Goal: Information Seeking & Learning: Learn about a topic

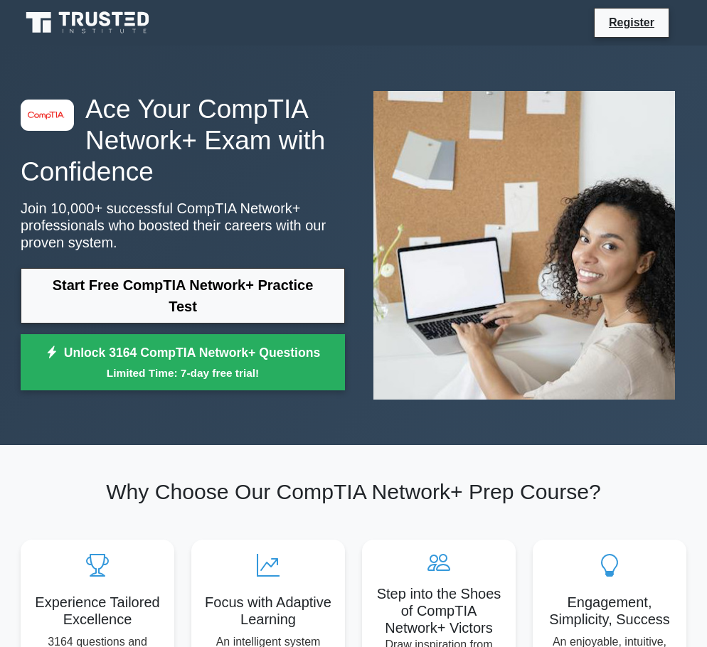
click at [355, 445] on div "image/svg+xml Ace Your CompTIA Network+ Exam with Confidence Join 10,000+ succe…" at bounding box center [353, 246] width 683 height 400
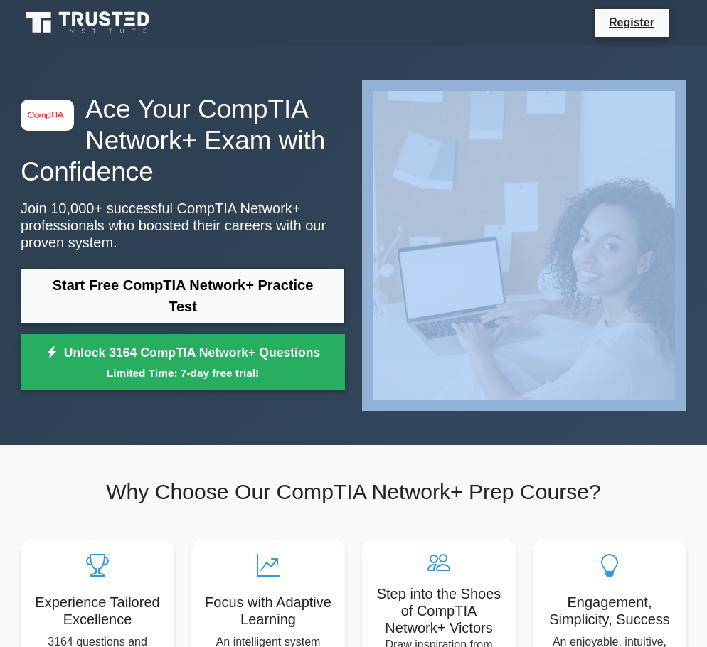
click at [355, 445] on div "image/svg+xml Ace Your CompTIA Network+ Exam with Confidence Join 10,000+ succe…" at bounding box center [353, 246] width 683 height 400
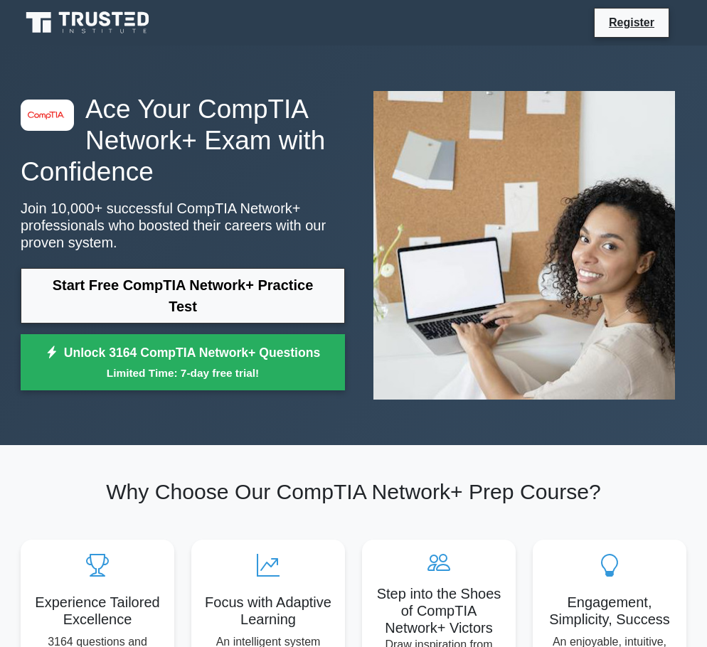
click at [355, 445] on div "image/svg+xml Ace Your CompTIA Network+ Exam with Confidence Join 10,000+ succe…" at bounding box center [353, 246] width 683 height 400
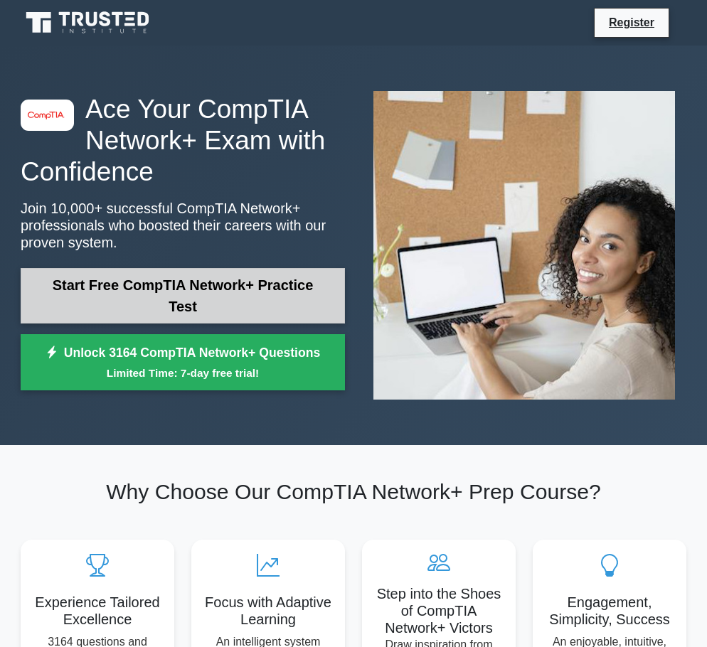
click at [202, 289] on link "Start Free CompTIA Network+ Practice Test" at bounding box center [183, 295] width 324 height 55
click at [162, 287] on link "Start Free CompTIA Network+ Practice Test" at bounding box center [183, 295] width 324 height 55
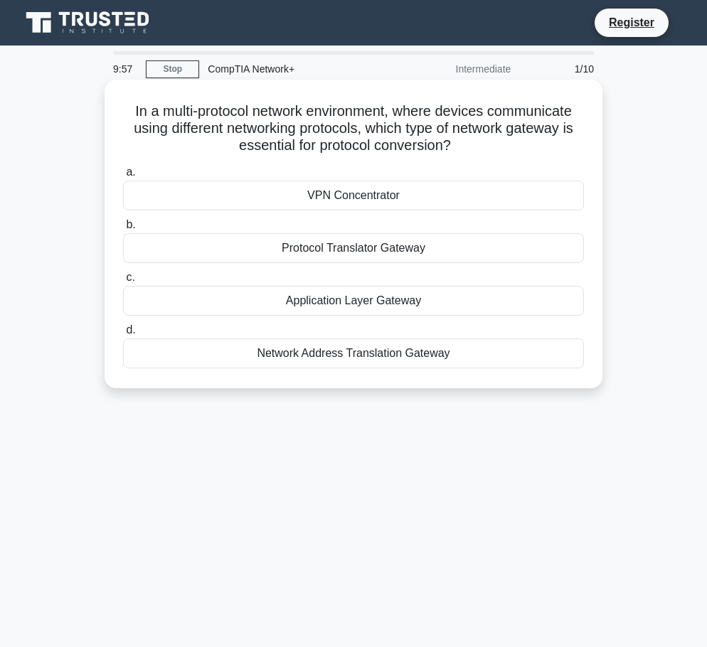
click at [369, 171] on label "a. VPN Concentrator" at bounding box center [353, 187] width 461 height 47
click at [123, 171] on input "a. VPN Concentrator" at bounding box center [123, 172] width 0 height 9
click at [356, 122] on h5 "In a multi-protocol network environment, where devices communicate using differ…" at bounding box center [354, 128] width 464 height 53
click at [357, 243] on div "Protocol Translator Gateway" at bounding box center [353, 248] width 461 height 30
click at [123, 230] on input "b. Protocol Translator Gateway" at bounding box center [123, 225] width 0 height 9
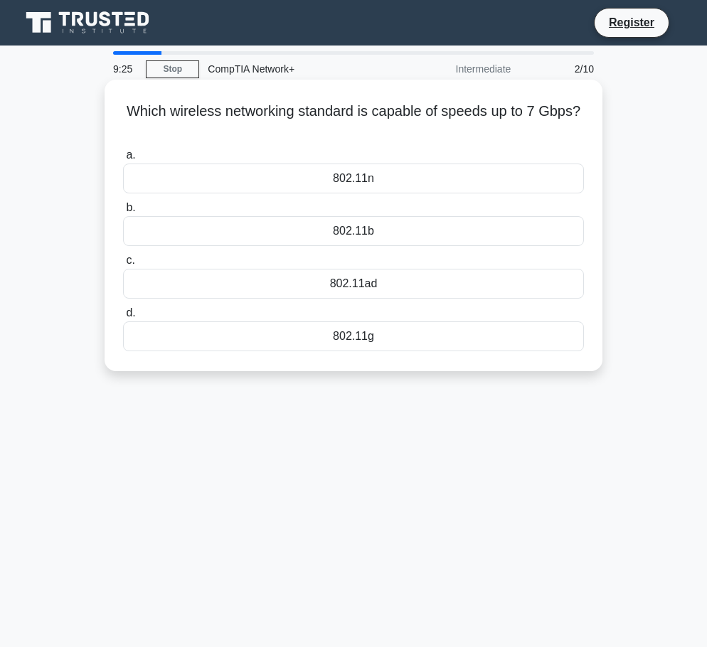
click at [349, 110] on h5 "Which wireless networking standard is capable of speeds up to 7 Gbps? .spinner_…" at bounding box center [354, 120] width 464 height 36
click at [361, 336] on div "802.11g" at bounding box center [353, 337] width 461 height 30
click at [123, 318] on input "d. 802.11g" at bounding box center [123, 313] width 0 height 9
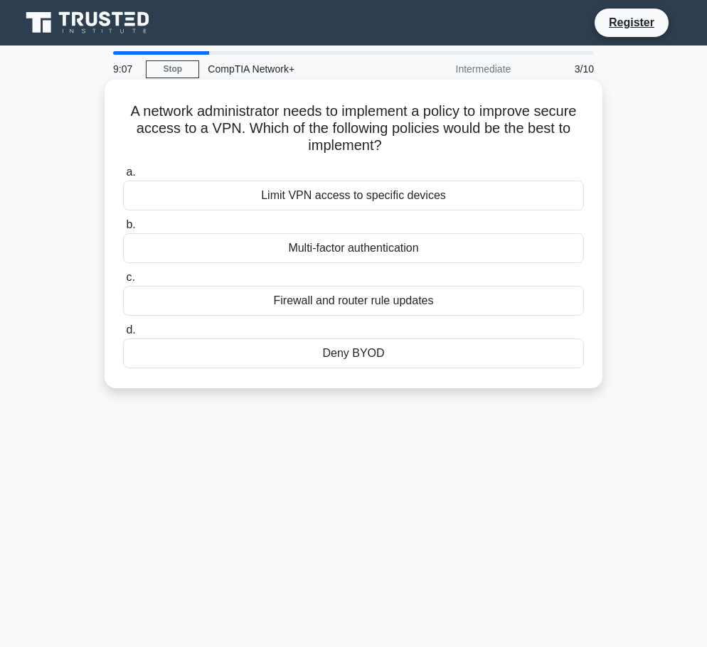
click at [355, 147] on h5 "A network administrator needs to implement a policy to improve secure access to…" at bounding box center [354, 128] width 464 height 53
click at [361, 245] on div "Multi-factor authentication" at bounding box center [353, 248] width 461 height 30
click at [123, 230] on input "b. Multi-factor authentication" at bounding box center [123, 225] width 0 height 9
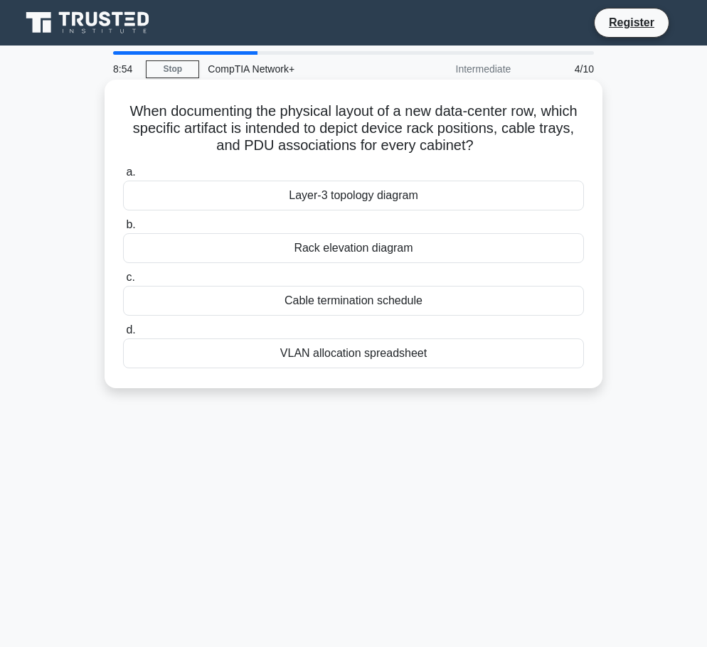
click at [346, 147] on h5 "When documenting the physical layout of a new data-center row, which specific a…" at bounding box center [354, 128] width 464 height 53
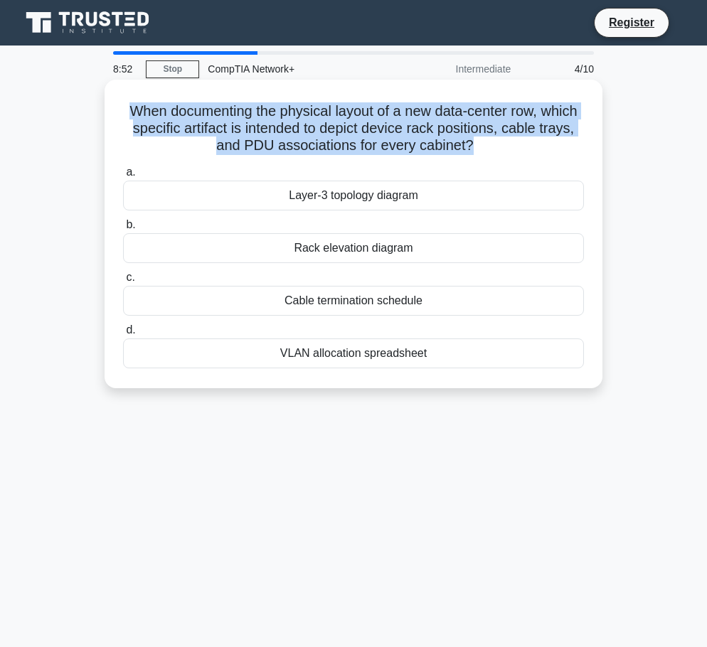
click at [346, 147] on h5 "When documenting the physical layout of a new data-center row, which specific a…" at bounding box center [354, 128] width 464 height 53
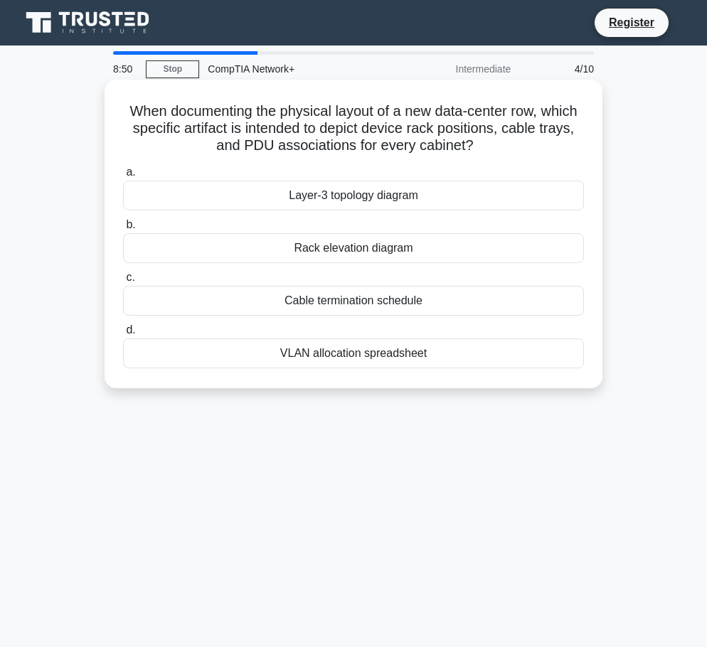
click at [346, 147] on h5 "When documenting the physical layout of a new data-center row, which specific a…" at bounding box center [354, 128] width 464 height 53
click at [358, 144] on h5 "When documenting the physical layout of a new data-center row, which specific a…" at bounding box center [354, 128] width 464 height 53
click at [354, 250] on div "Rack elevation diagram" at bounding box center [353, 248] width 461 height 30
click at [123, 230] on input "b. Rack elevation diagram" at bounding box center [123, 225] width 0 height 9
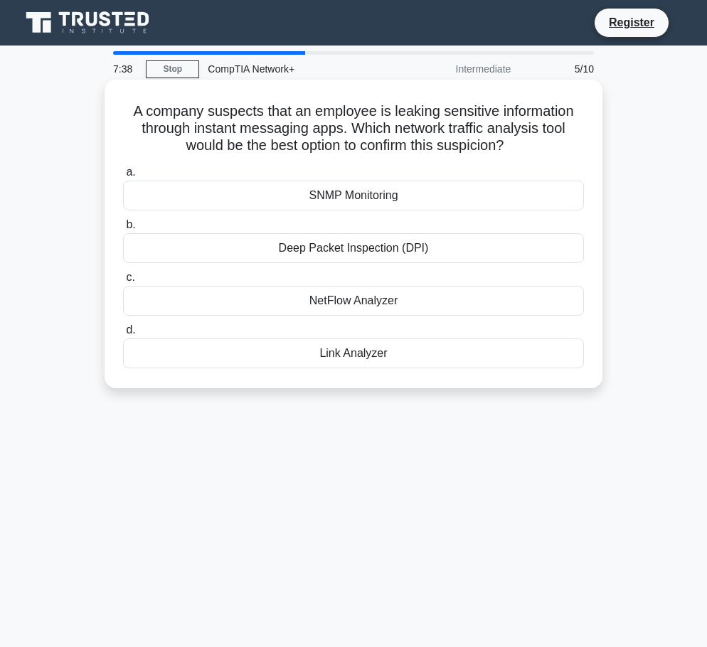
click at [371, 141] on h5 "A company suspects that an employee is leaking sensitive information through in…" at bounding box center [354, 128] width 464 height 53
click at [371, 139] on h5 "A company suspects that an employee is leaking sensitive information through in…" at bounding box center [354, 128] width 464 height 53
click at [374, 136] on h5 "A company suspects that an employee is leaking sensitive information through in…" at bounding box center [354, 128] width 464 height 53
click at [374, 142] on h5 "A company suspects that an employee is leaking sensitive information through in…" at bounding box center [354, 128] width 464 height 53
click at [374, 139] on h5 "A company suspects that an employee is leaking sensitive information through in…" at bounding box center [354, 128] width 464 height 53
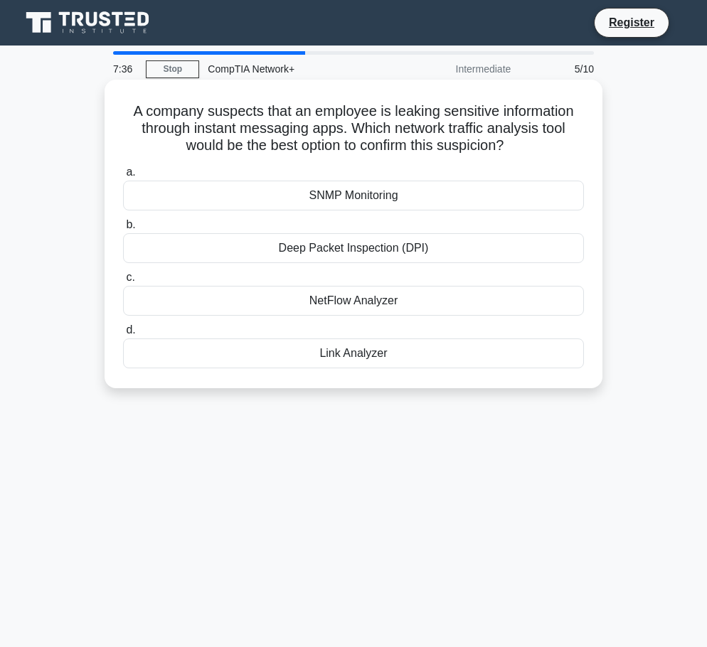
click at [374, 137] on h5 "A company suspects that an employee is leaking sensitive information through in…" at bounding box center [354, 128] width 464 height 53
click at [374, 134] on h5 "A company suspects that an employee is leaking sensitive information through in…" at bounding box center [354, 128] width 464 height 53
click at [373, 135] on h5 "A company suspects that an employee is leaking sensitive information through in…" at bounding box center [354, 128] width 464 height 53
click at [350, 197] on div "SNMP Monitoring" at bounding box center [353, 196] width 461 height 30
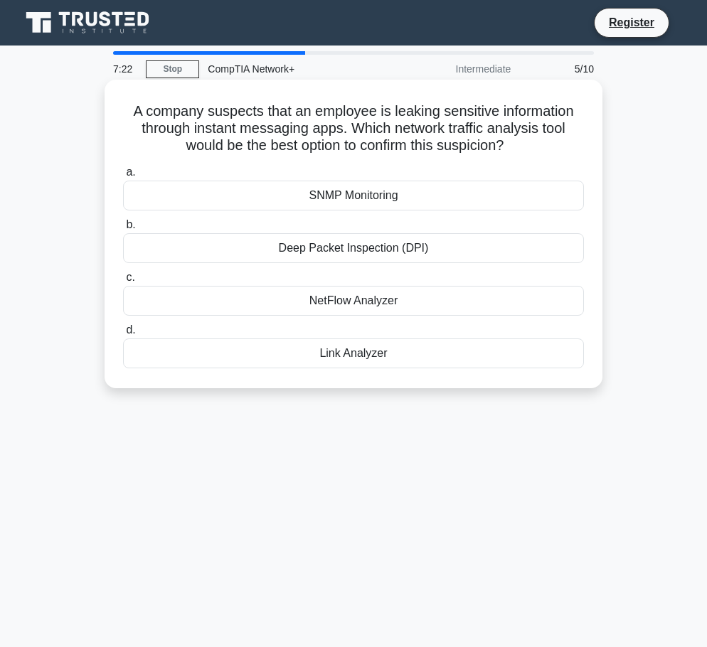
click at [123, 177] on input "a. SNMP Monitoring" at bounding box center [123, 172] width 0 height 9
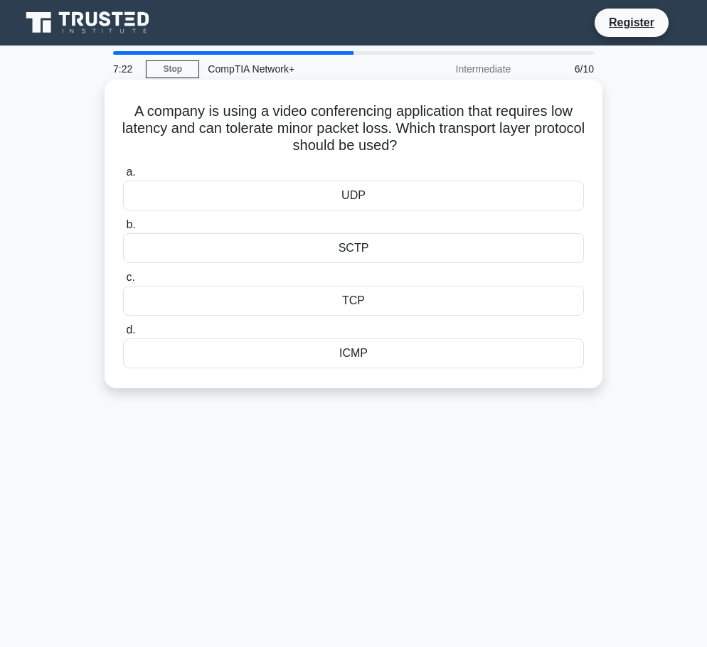
click at [350, 145] on h5 "A company is using a video conferencing application that requires low latency a…" at bounding box center [354, 128] width 464 height 53
click at [351, 144] on h5 "A company is using a video conferencing application that requires low latency a…" at bounding box center [354, 128] width 464 height 53
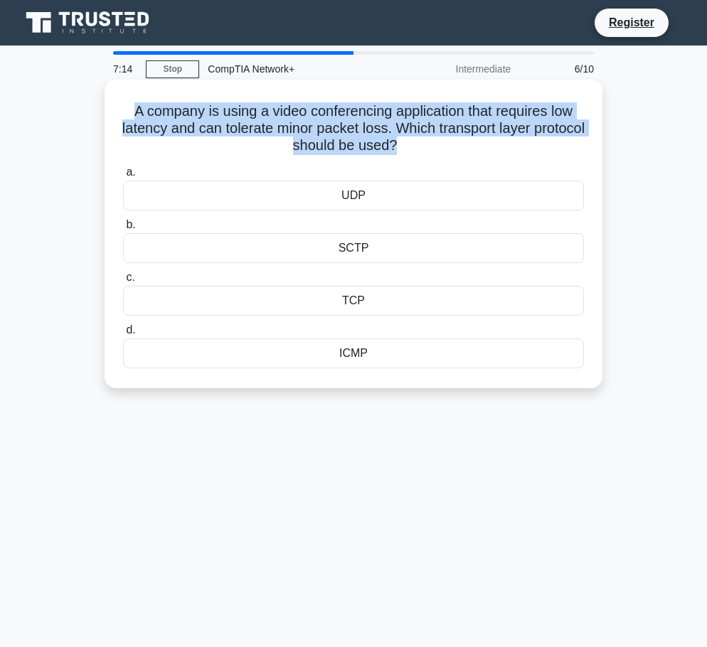
click at [351, 145] on h5 "A company is using a video conferencing application that requires low latency a…" at bounding box center [354, 128] width 464 height 53
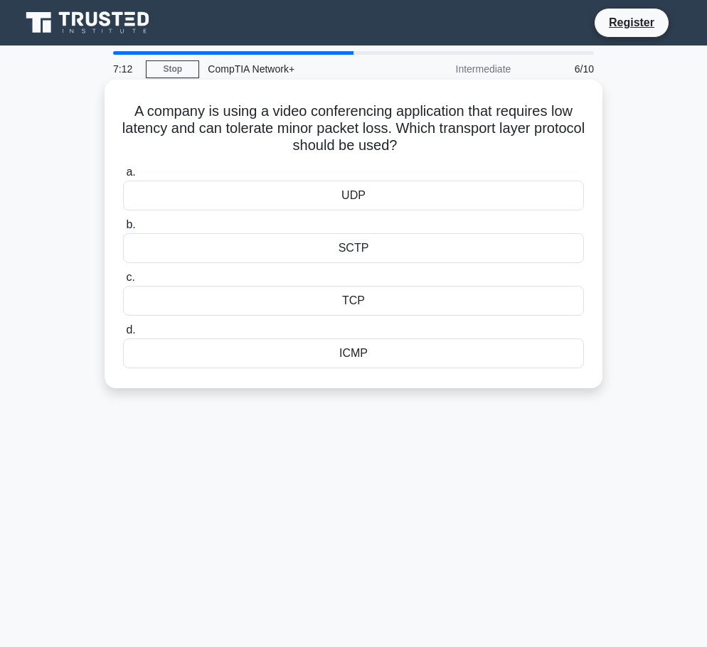
click at [351, 145] on h5 "A company is using a video conferencing application that requires low latency a…" at bounding box center [354, 128] width 464 height 53
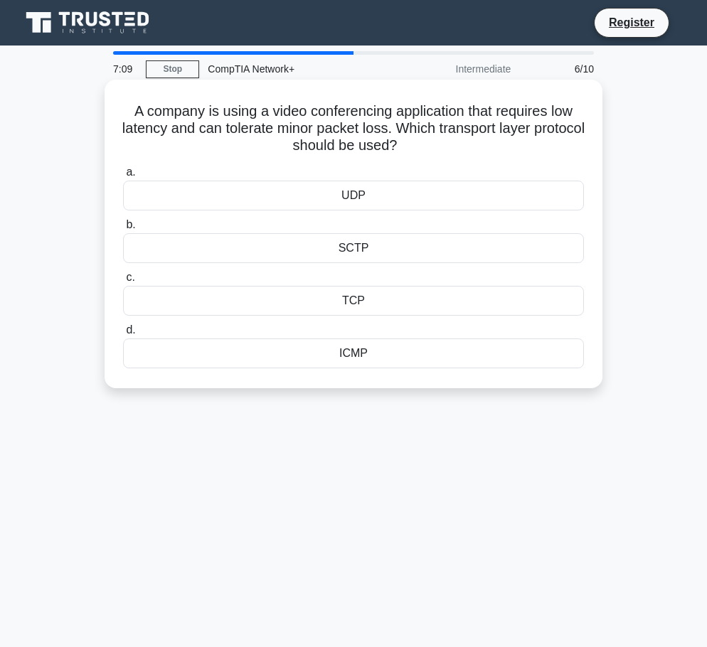
click at [351, 145] on h5 "A company is using a video conferencing application that requires low latency a…" at bounding box center [354, 128] width 464 height 53
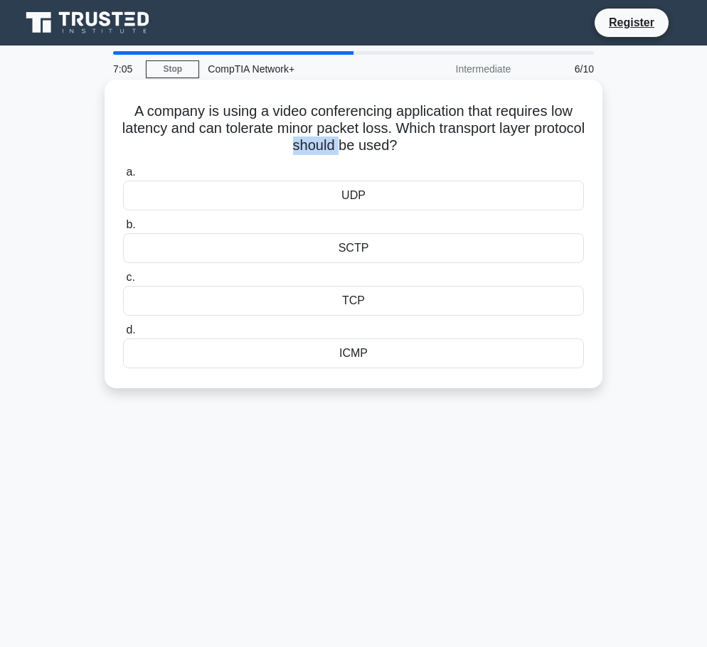
click at [351, 145] on h5 "A company is using a video conferencing application that requires low latency a…" at bounding box center [354, 128] width 464 height 53
click at [353, 197] on div "UDP" at bounding box center [353, 196] width 461 height 30
click at [123, 177] on input "a. UDP" at bounding box center [123, 172] width 0 height 9
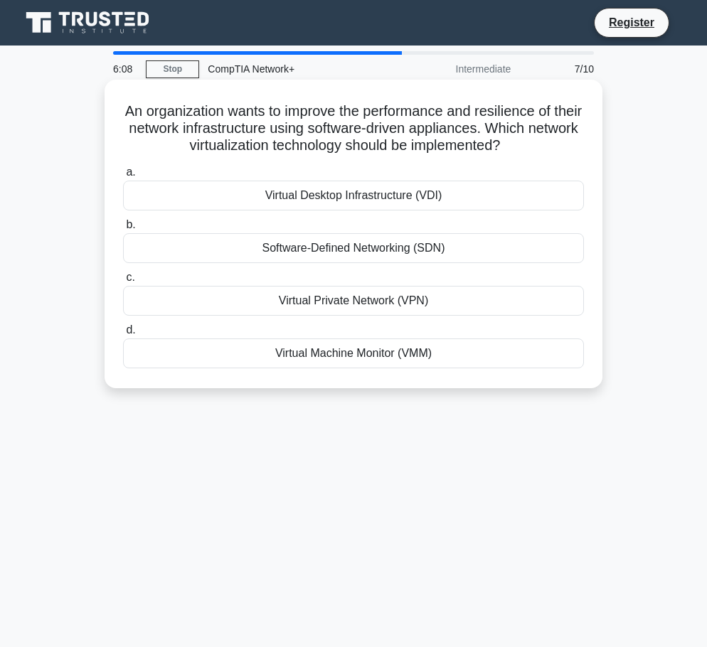
click at [349, 131] on h5 "An organization wants to improve the performance and resilience of their networ…" at bounding box center [354, 128] width 464 height 53
click at [344, 131] on h5 "An organization wants to improve the performance and resilience of their networ…" at bounding box center [354, 128] width 464 height 53
click at [346, 130] on h5 "An organization wants to improve the performance and resilience of their networ…" at bounding box center [354, 128] width 464 height 53
click at [358, 197] on div "Virtual Desktop Infrastructure (VDI)" at bounding box center [353, 196] width 461 height 30
click at [123, 177] on input "a. Virtual Desktop Infrastructure (VDI)" at bounding box center [123, 172] width 0 height 9
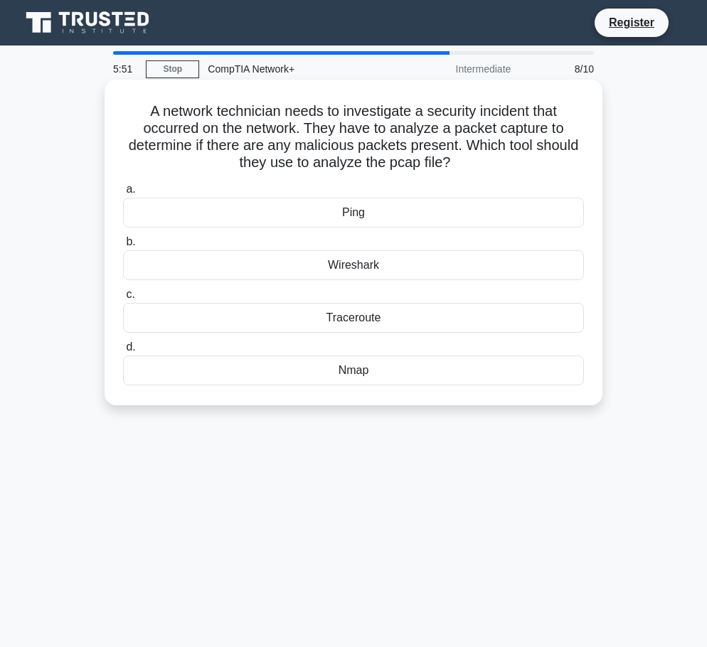
click at [350, 162] on h5 "A network technician needs to investigate a security incident that occurred on …" at bounding box center [354, 137] width 464 height 70
click at [351, 264] on div "Wireshark" at bounding box center [353, 265] width 461 height 30
click at [123, 247] on input "b. Wireshark" at bounding box center [123, 242] width 0 height 9
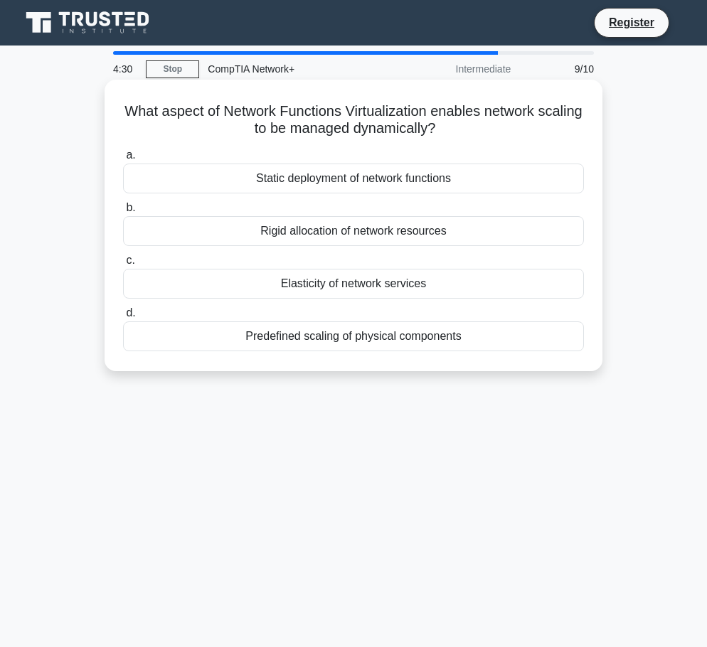
click at [352, 284] on div "Elasticity of network services" at bounding box center [353, 284] width 461 height 30
click at [123, 265] on input "c. Elasticity of network services" at bounding box center [123, 260] width 0 height 9
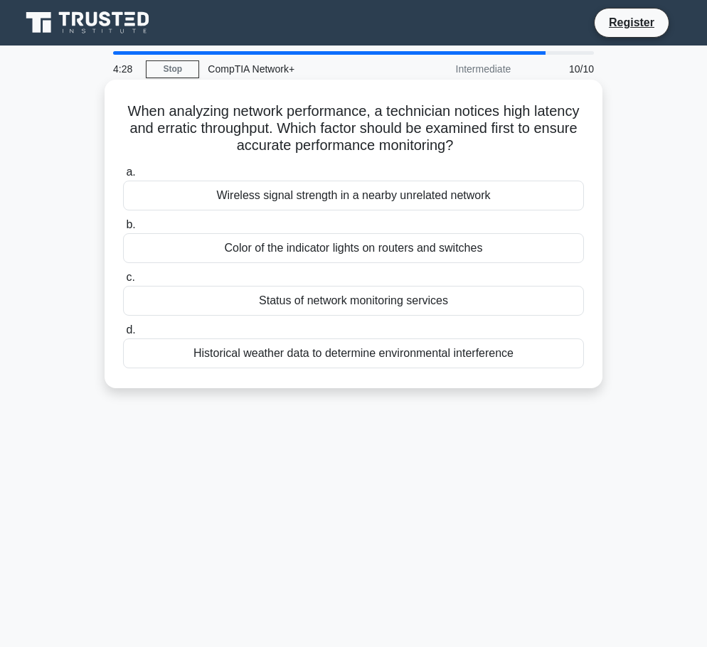
click at [344, 128] on h5 "When analyzing network performance, a technician notices high latency and errat…" at bounding box center [354, 128] width 464 height 53
click at [339, 302] on div "Status of network monitoring services" at bounding box center [353, 301] width 461 height 30
click at [123, 282] on input "c. Status of network monitoring services" at bounding box center [123, 277] width 0 height 9
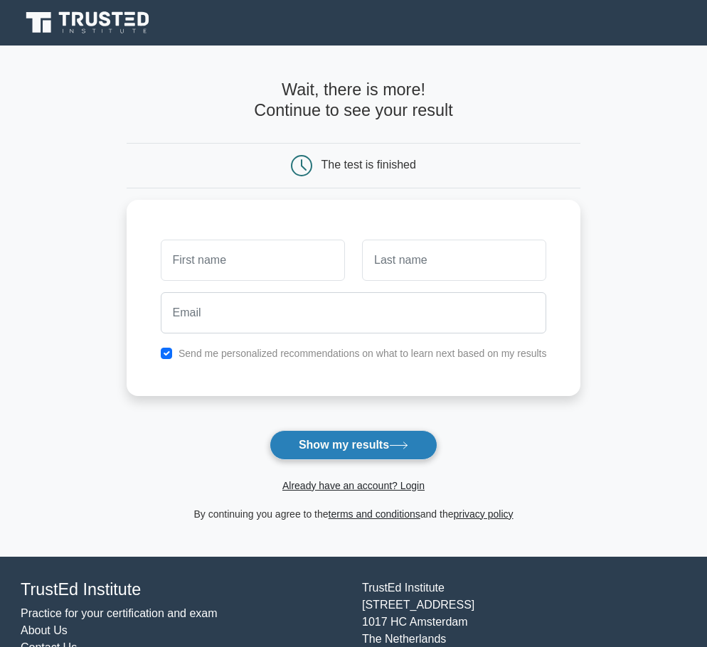
click at [369, 448] on button "Show my results" at bounding box center [354, 445] width 168 height 30
click at [381, 149] on div "The test is finished" at bounding box center [354, 166] width 455 height 46
